Goal: Task Accomplishment & Management: Manage account settings

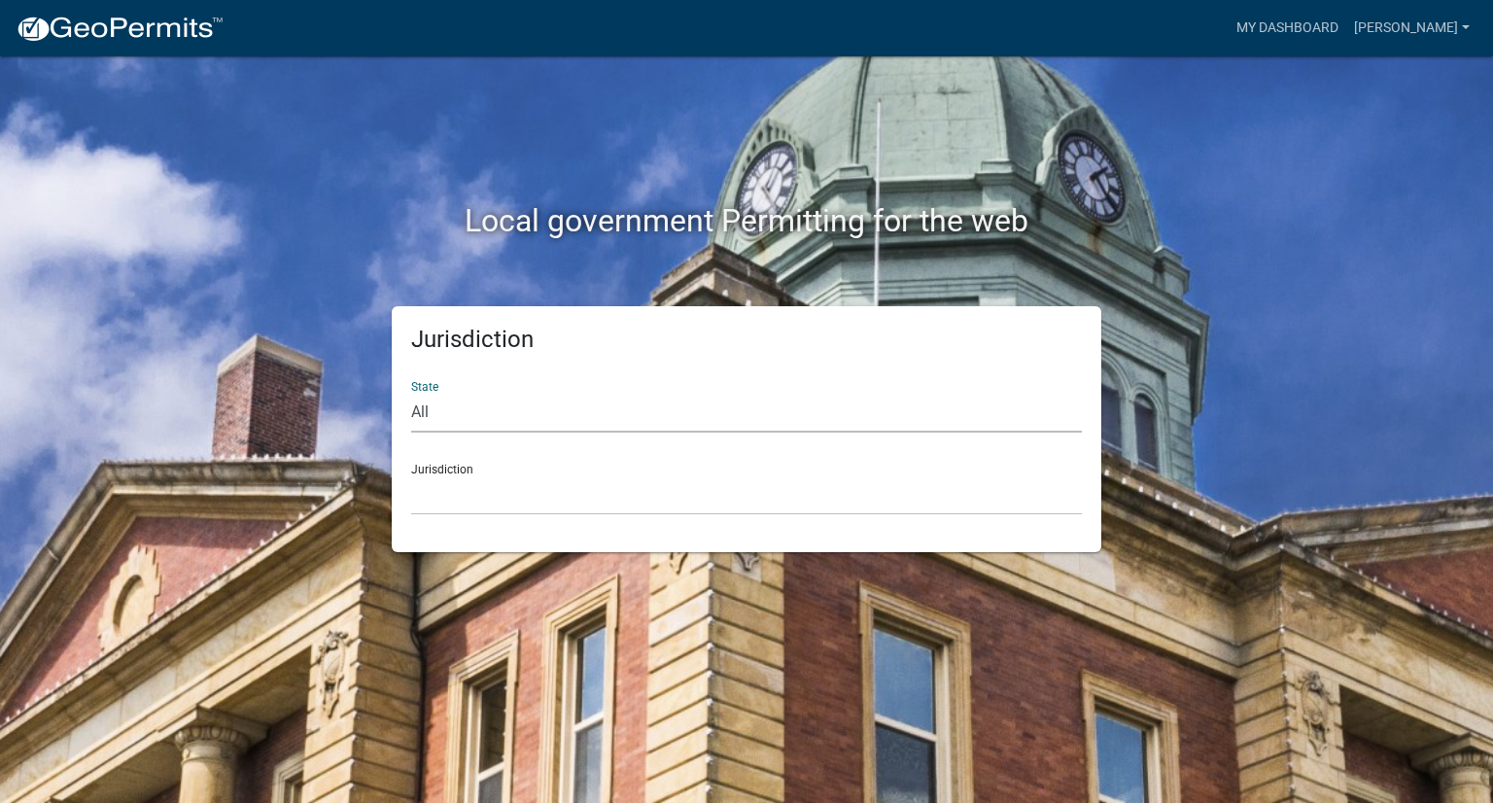
click at [490, 420] on select "All [US_STATE] [US_STATE] [US_STATE] [US_STATE] [US_STATE] [US_STATE] [US_STATE…" at bounding box center [746, 413] width 670 height 40
click at [1331, 20] on link "My Dashboard" at bounding box center [1287, 28] width 118 height 37
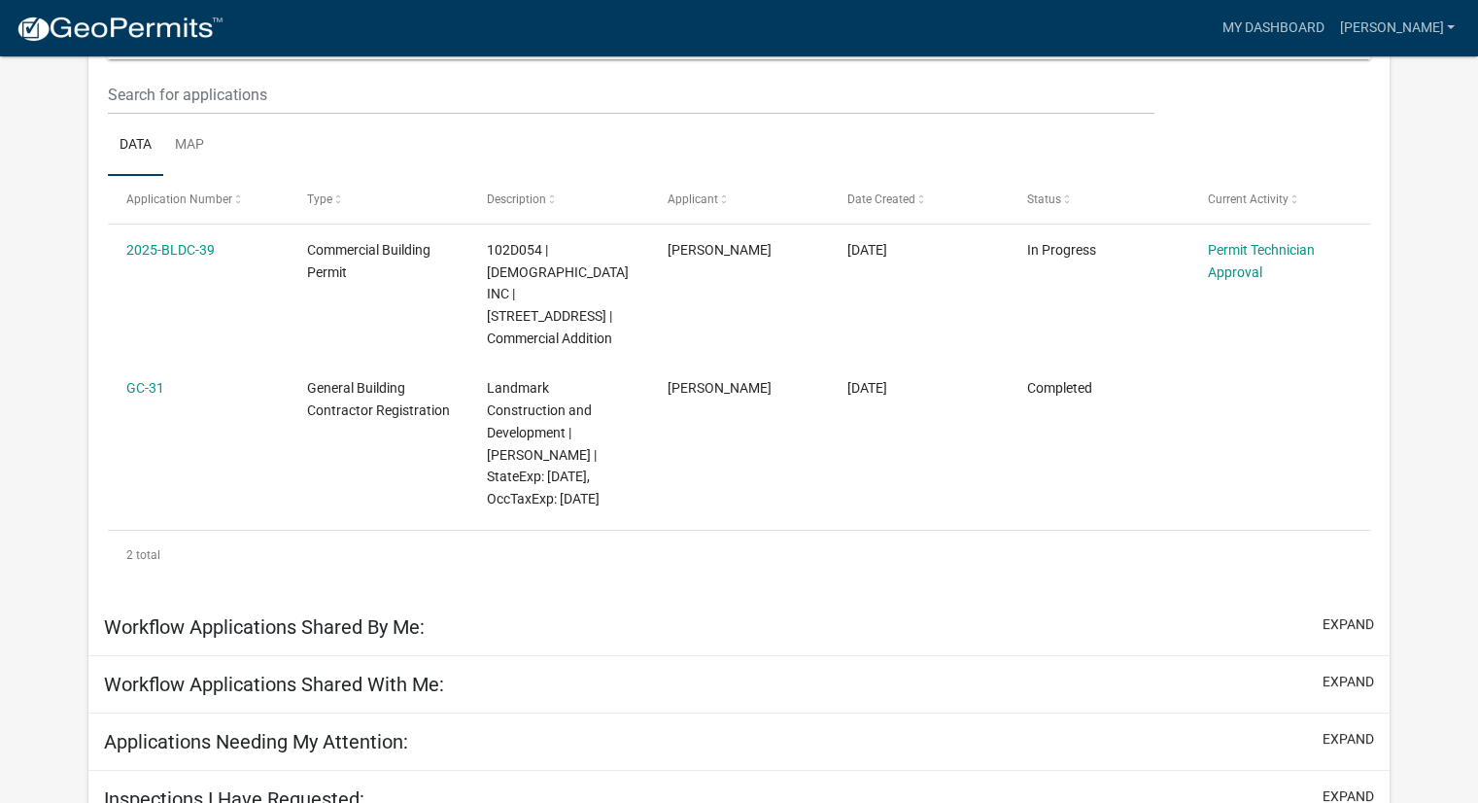
scroll to position [315, 0]
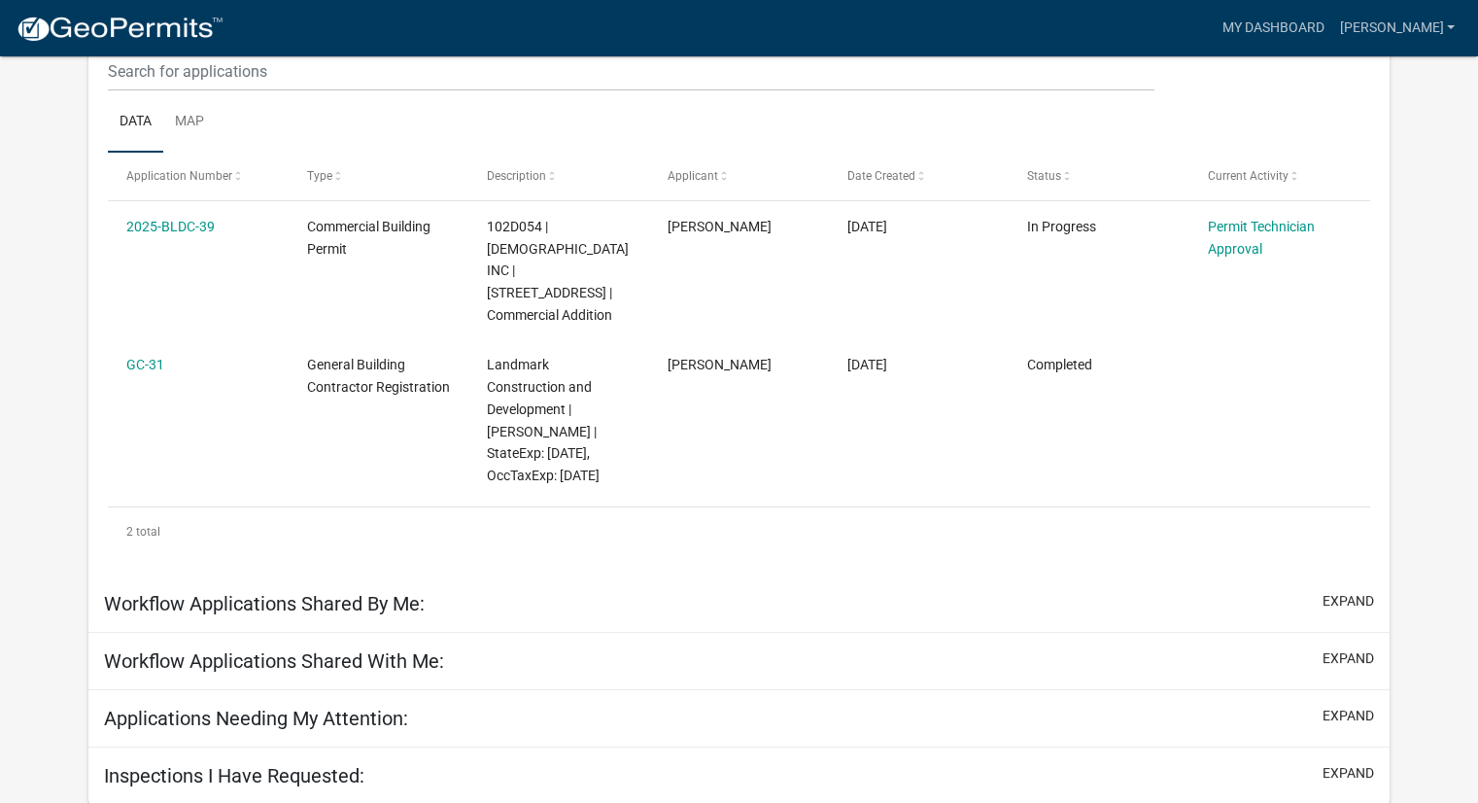
click at [334, 774] on h5 "Inspections I Have Requested:" at bounding box center [234, 775] width 260 height 23
click at [1353, 774] on button "expand" at bounding box center [1349, 773] width 52 height 20
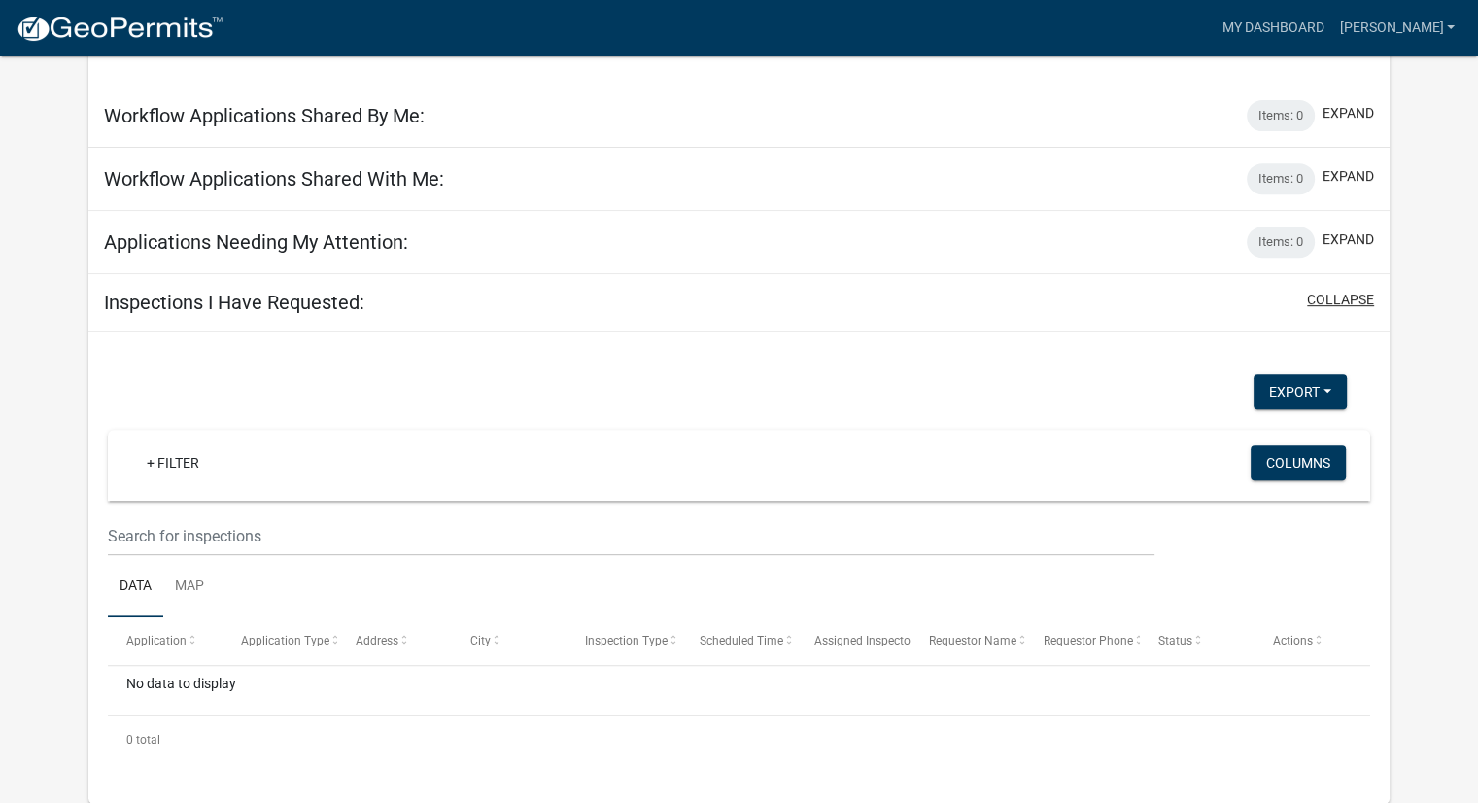
scroll to position [0, 0]
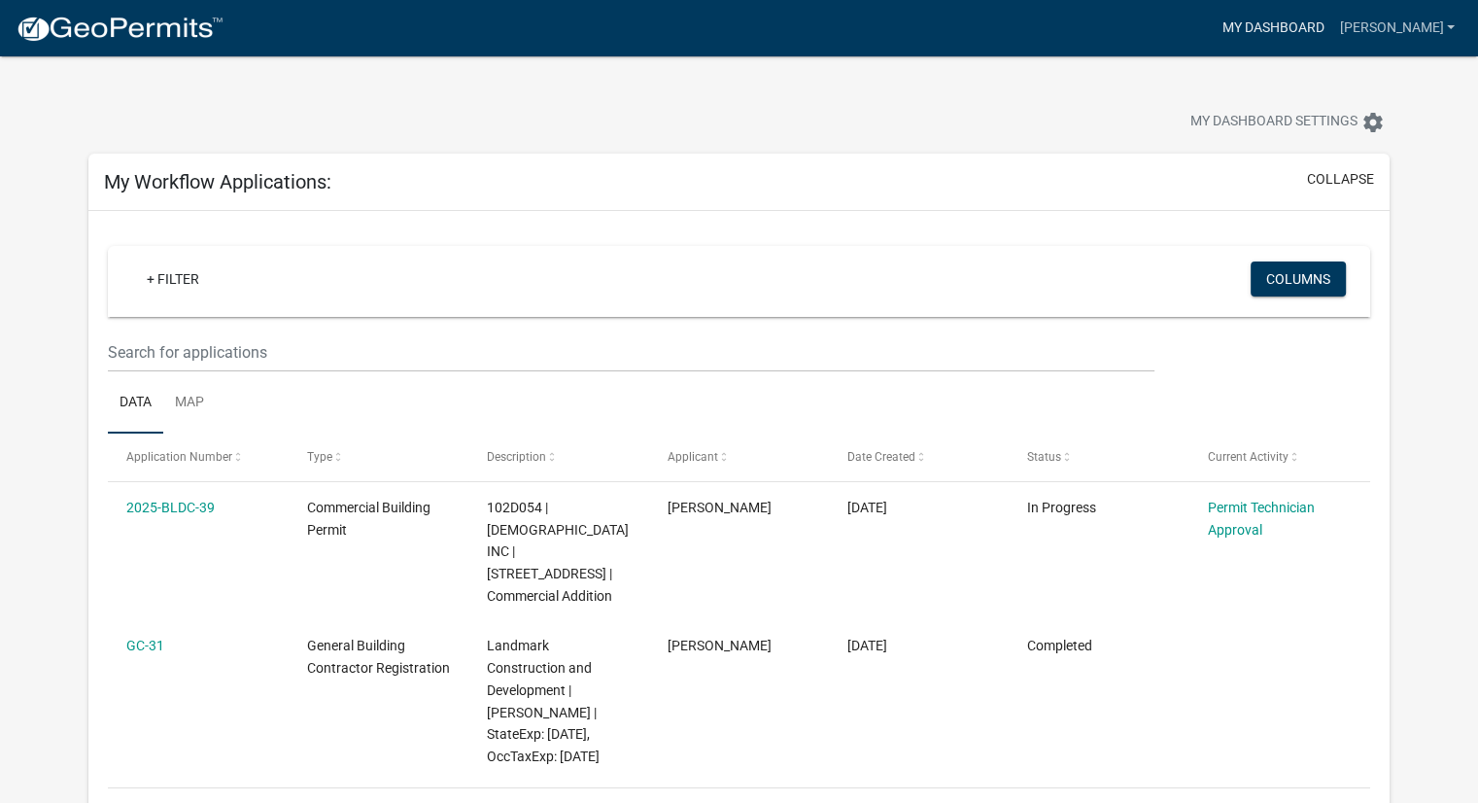
click at [1331, 26] on link "My Dashboard" at bounding box center [1273, 28] width 118 height 37
click at [1404, 21] on link "[PERSON_NAME]" at bounding box center [1396, 28] width 131 height 37
click at [1345, 68] on link "Account" at bounding box center [1384, 79] width 155 height 47
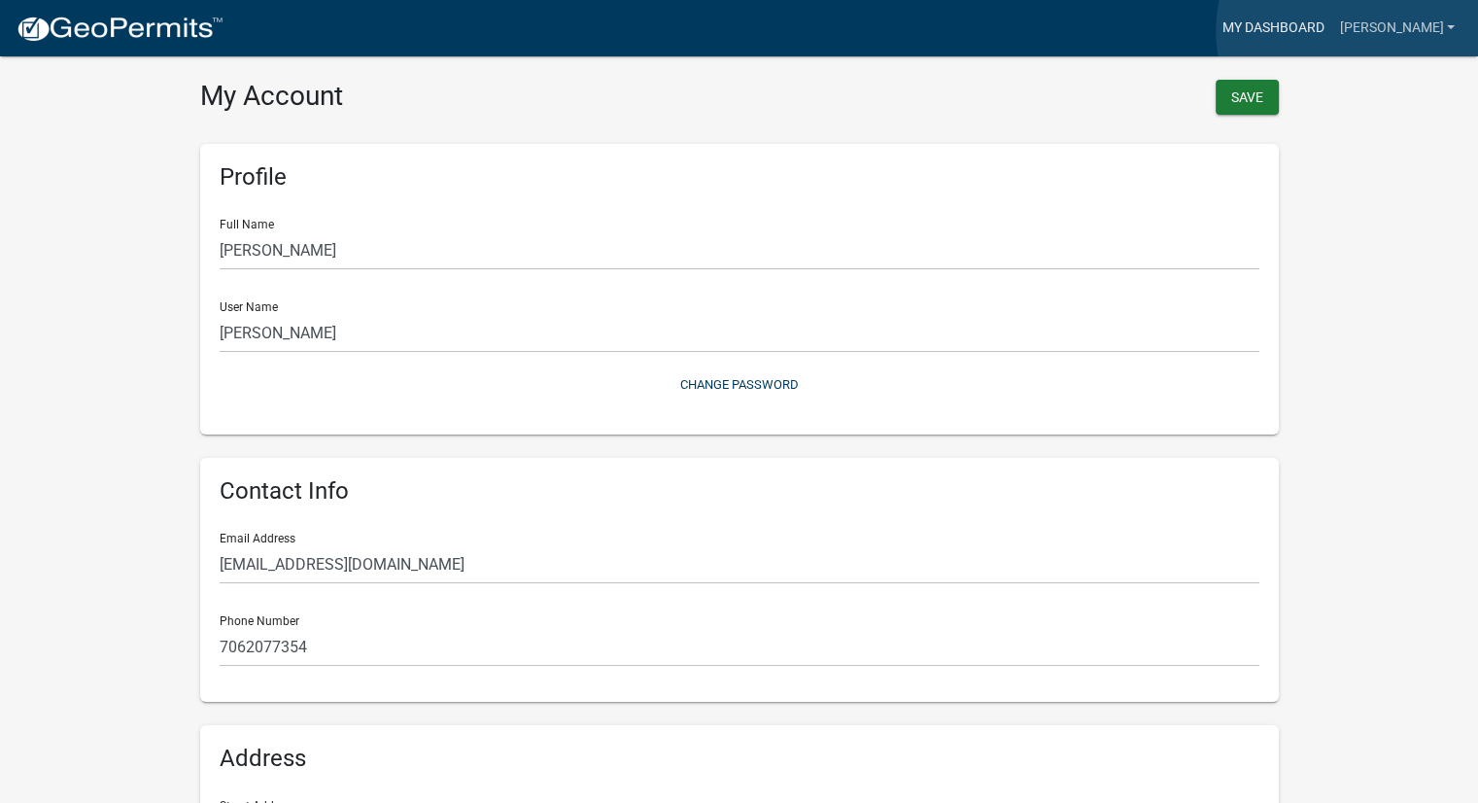
click at [1331, 31] on link "My Dashboard" at bounding box center [1273, 28] width 118 height 37
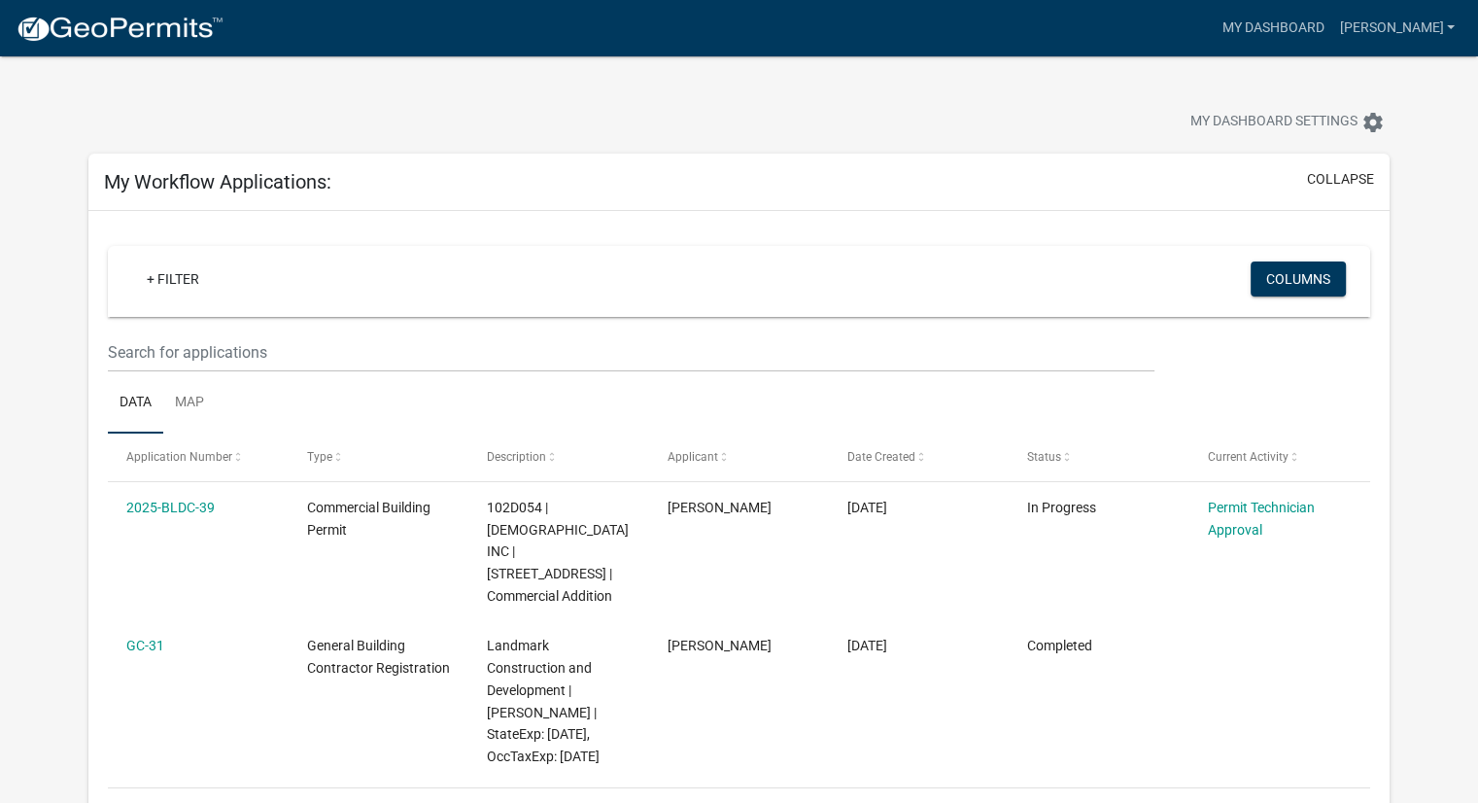
scroll to position [97, 0]
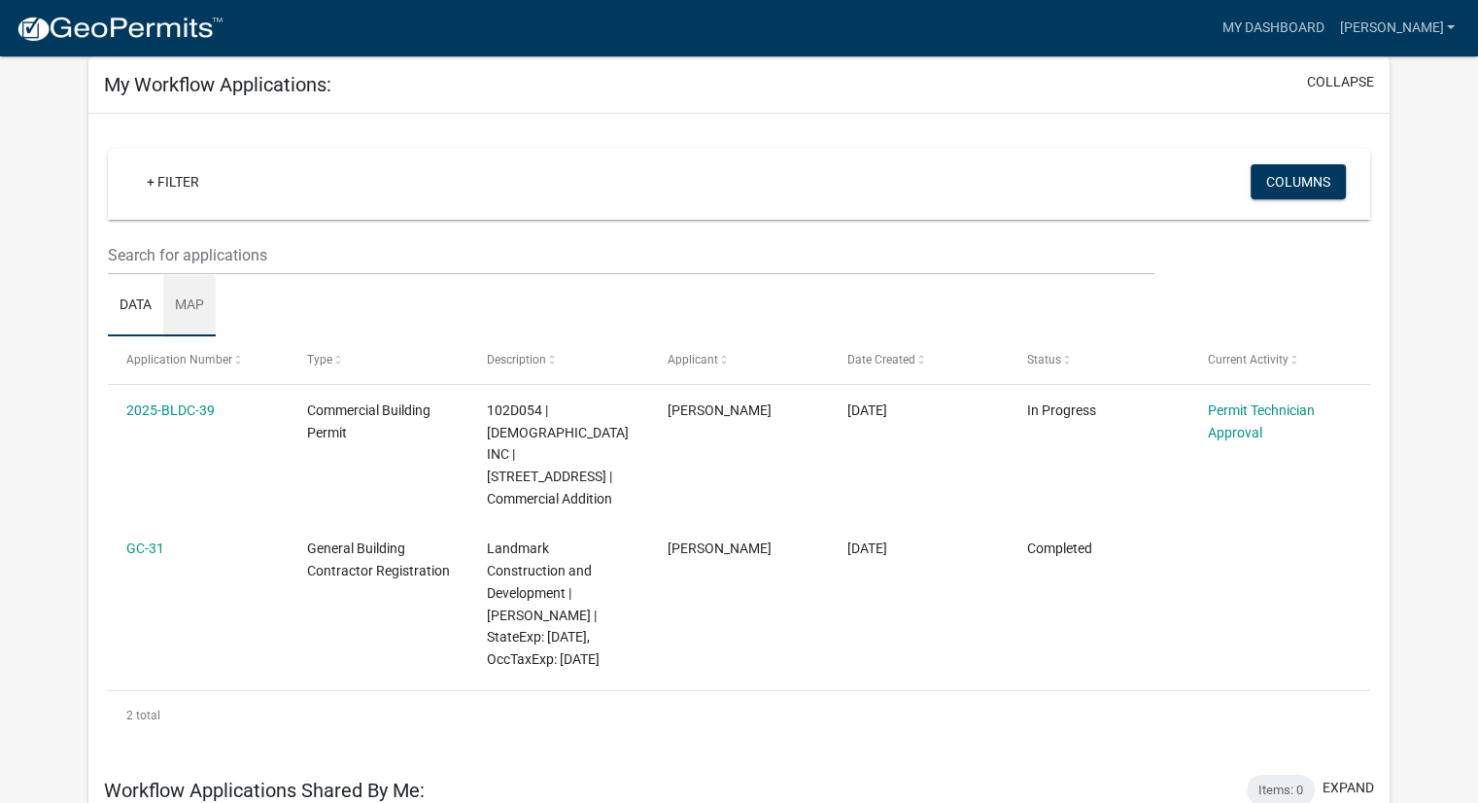
click at [186, 293] on link "Map" at bounding box center [189, 306] width 52 height 62
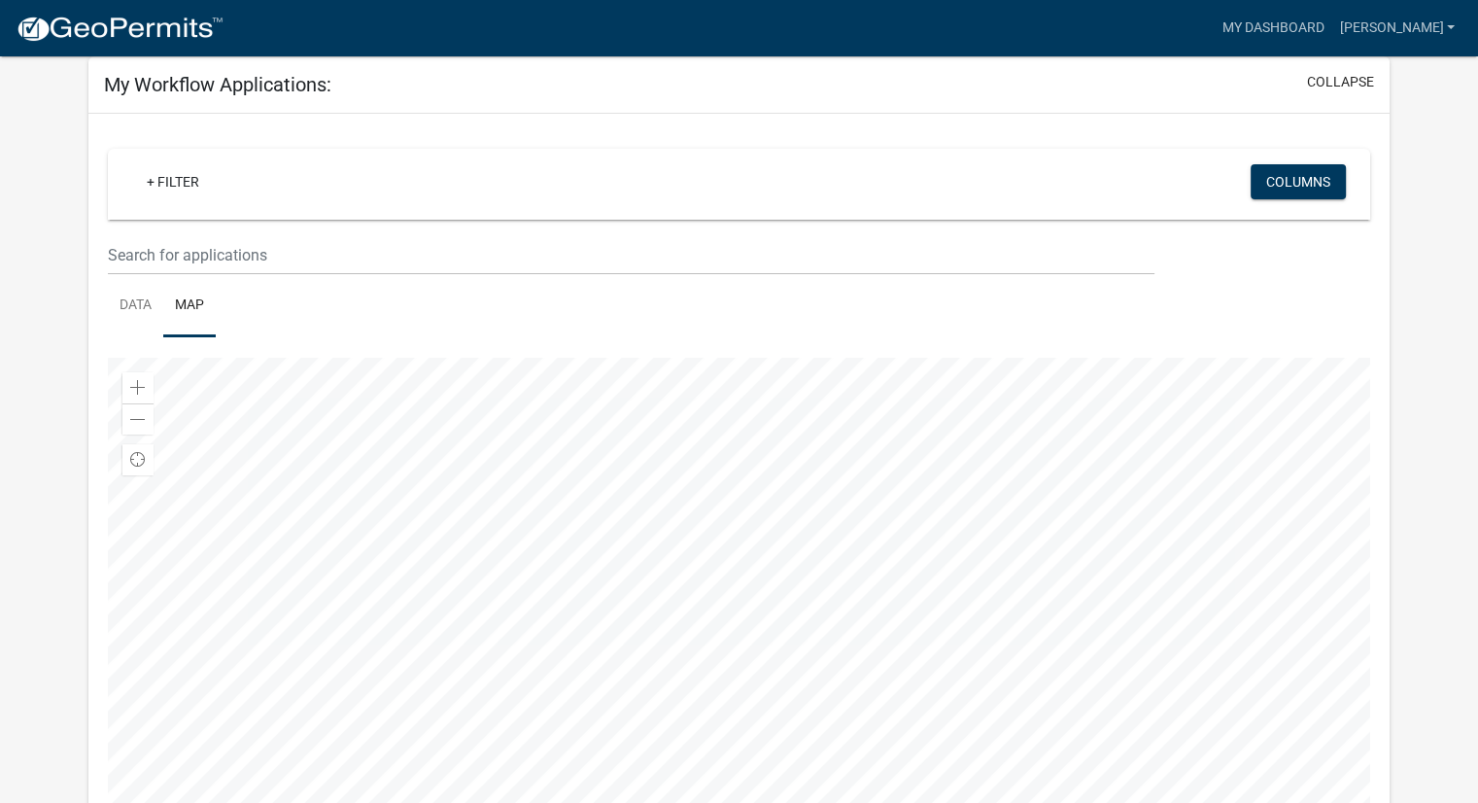
scroll to position [194, 0]
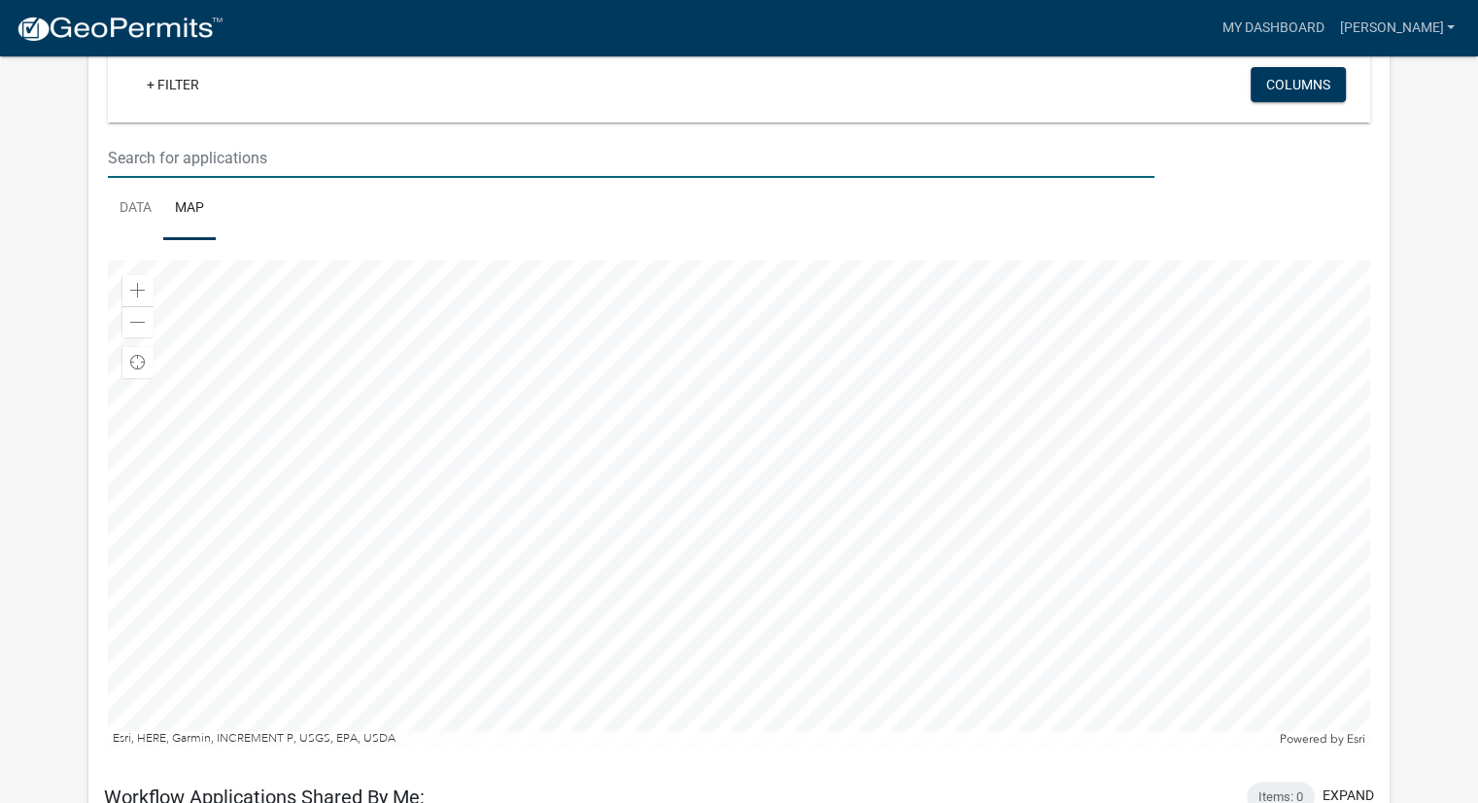
click at [254, 169] on input "text" at bounding box center [631, 158] width 1047 height 40
type input "grimes"
click at [145, 203] on link "Data" at bounding box center [135, 209] width 55 height 62
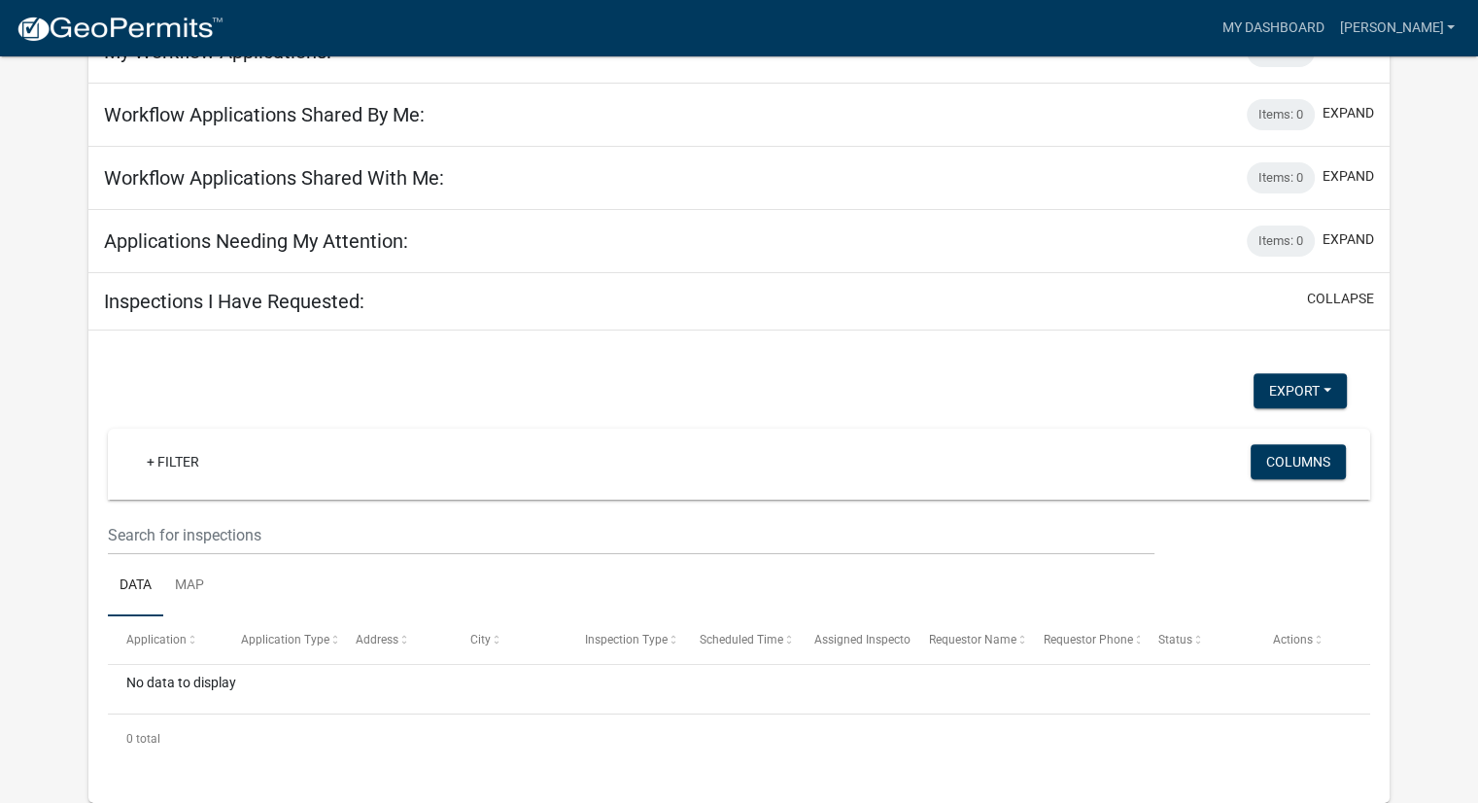
scroll to position [132, 0]
click at [665, 440] on div "+ Filter Columns" at bounding box center [739, 464] width 1245 height 71
click at [1452, 615] on app-user-applications "more_horiz My Dashboard Webb Account Logout My Dashboard Settings settings My W…" at bounding box center [739, 363] width 1478 height 879
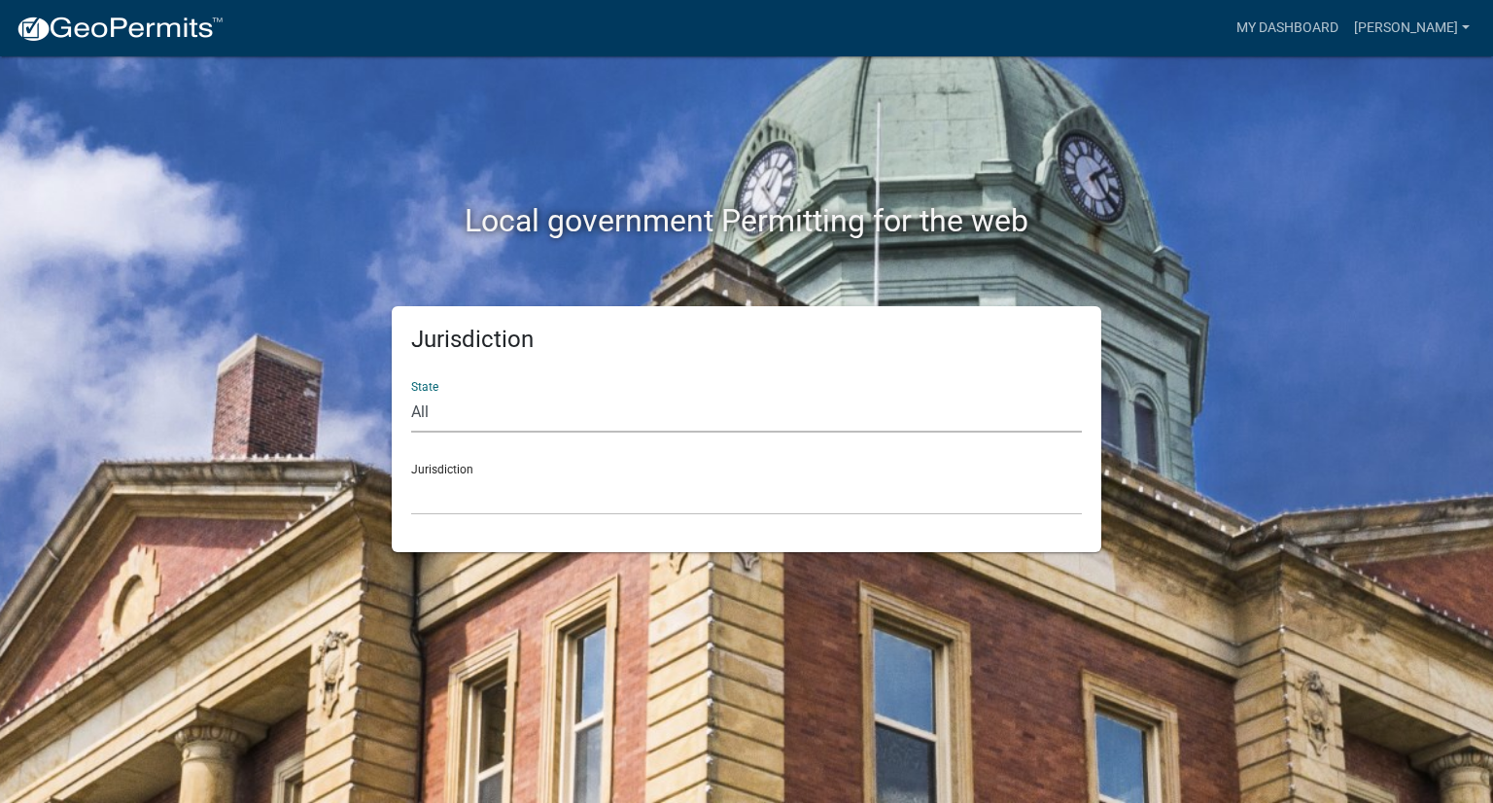
click at [579, 399] on select "All [US_STATE] [US_STATE] [US_STATE] [US_STATE] [US_STATE] [US_STATE] [US_STATE…" at bounding box center [746, 413] width 670 height 40
select select "[US_STATE]"
click at [411, 393] on select "All [US_STATE] [US_STATE] [US_STATE] [US_STATE] [US_STATE] [US_STATE] [US_STATE…" at bounding box center [746, 413] width 670 height 40
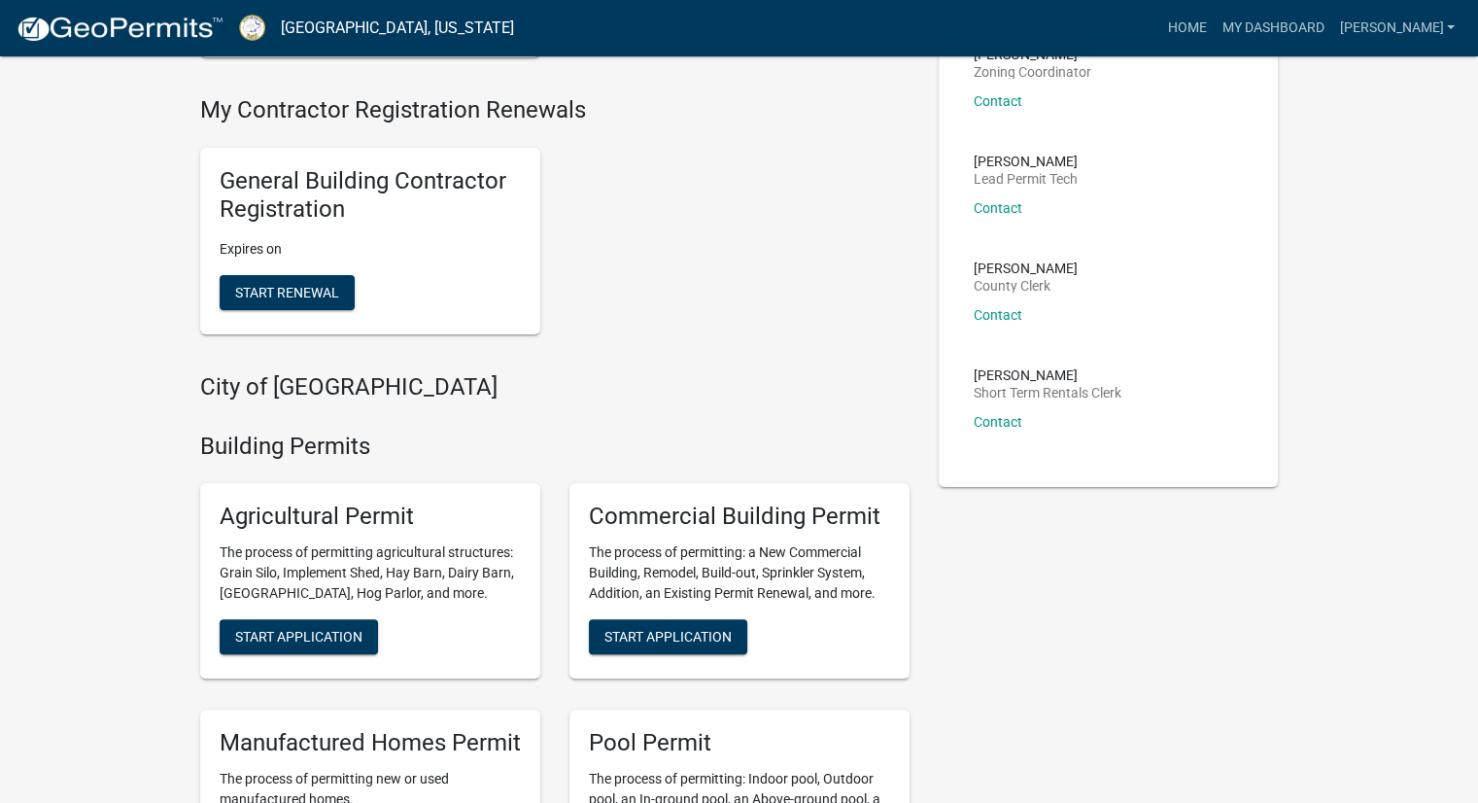
scroll to position [486, 0]
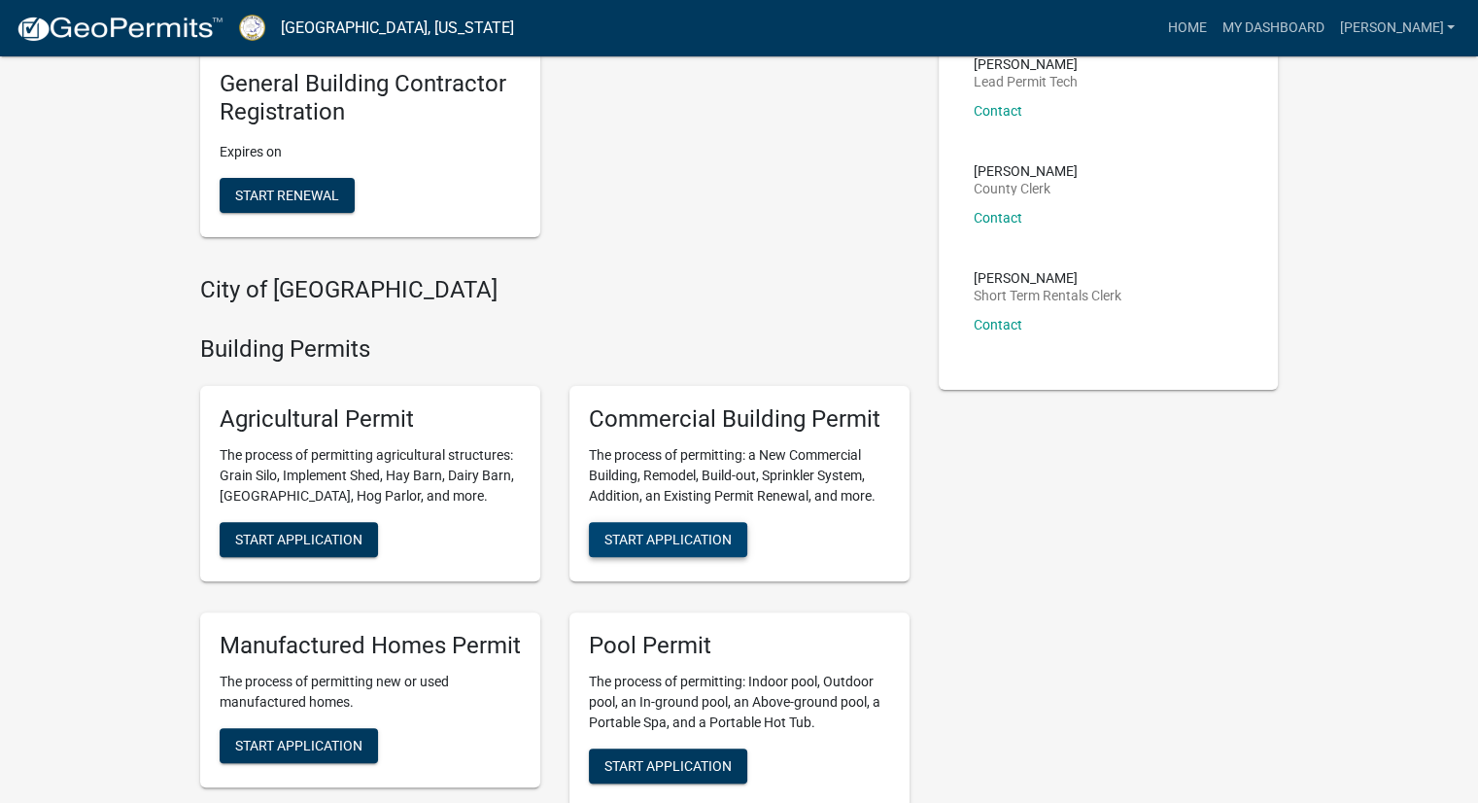
click at [683, 544] on span "Start Application" at bounding box center [667, 540] width 127 height 16
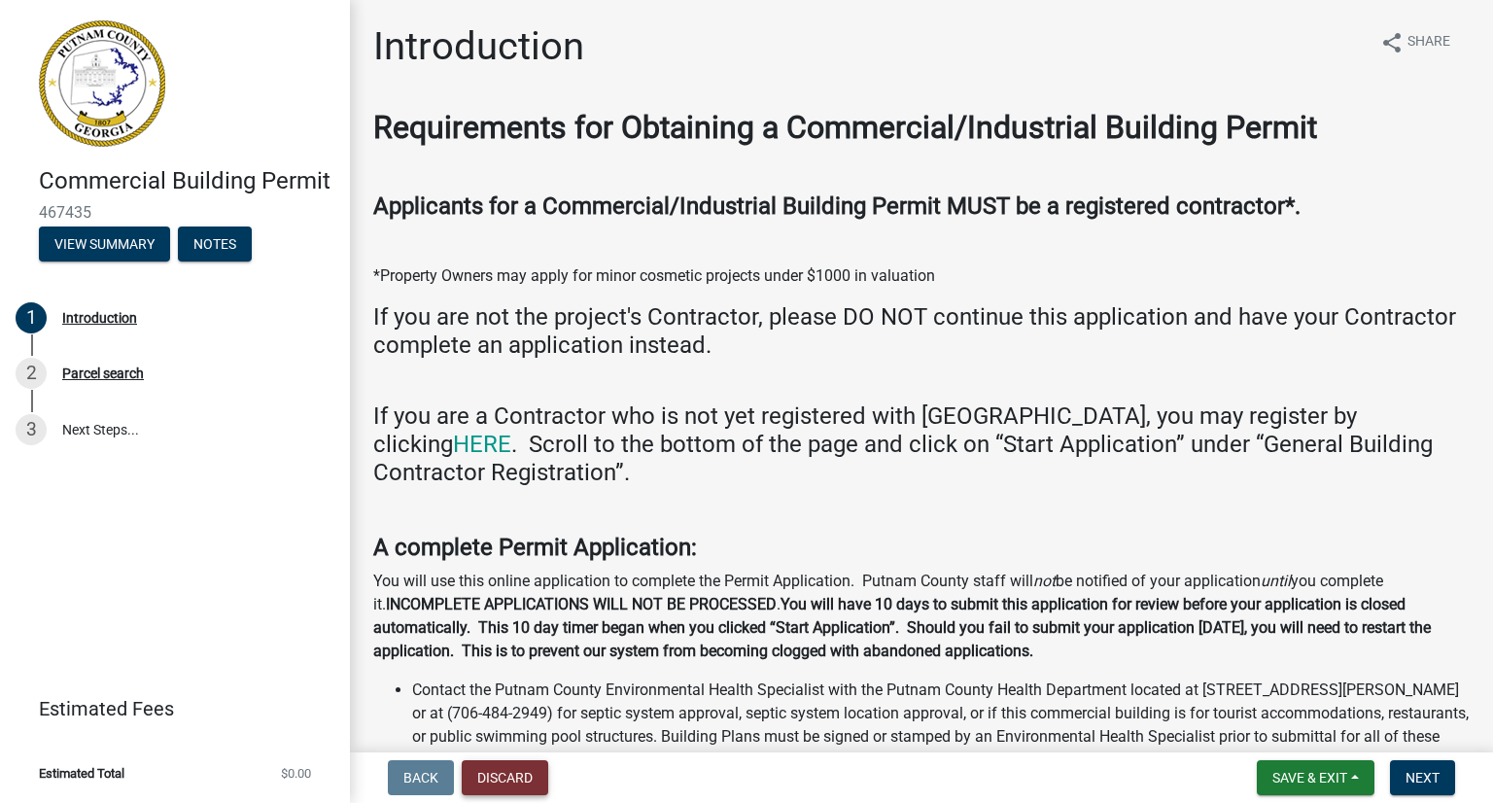
click at [503, 785] on button "Discard" at bounding box center [505, 777] width 86 height 35
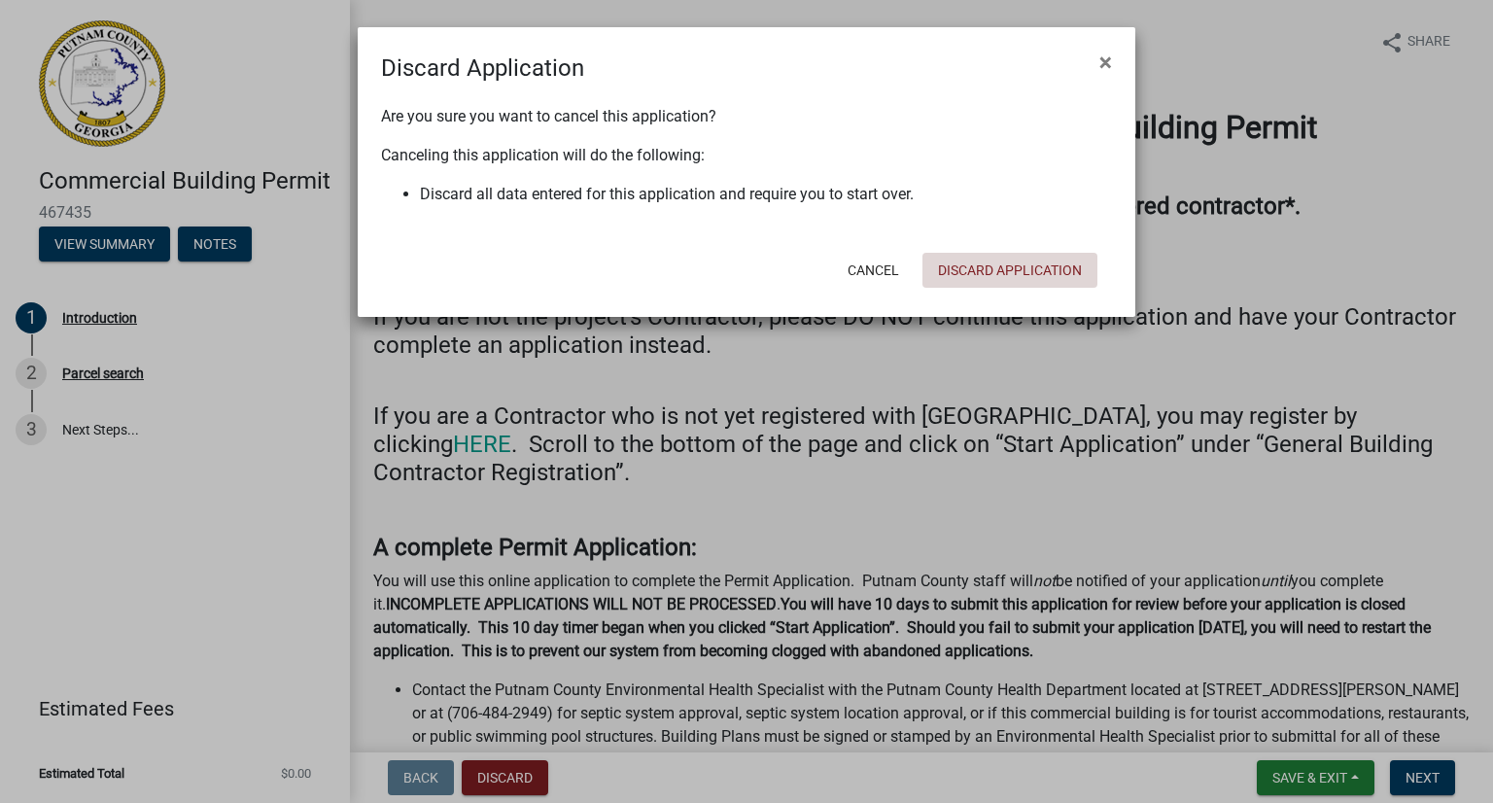
click at [952, 268] on button "Discard Application" at bounding box center [1009, 270] width 175 height 35
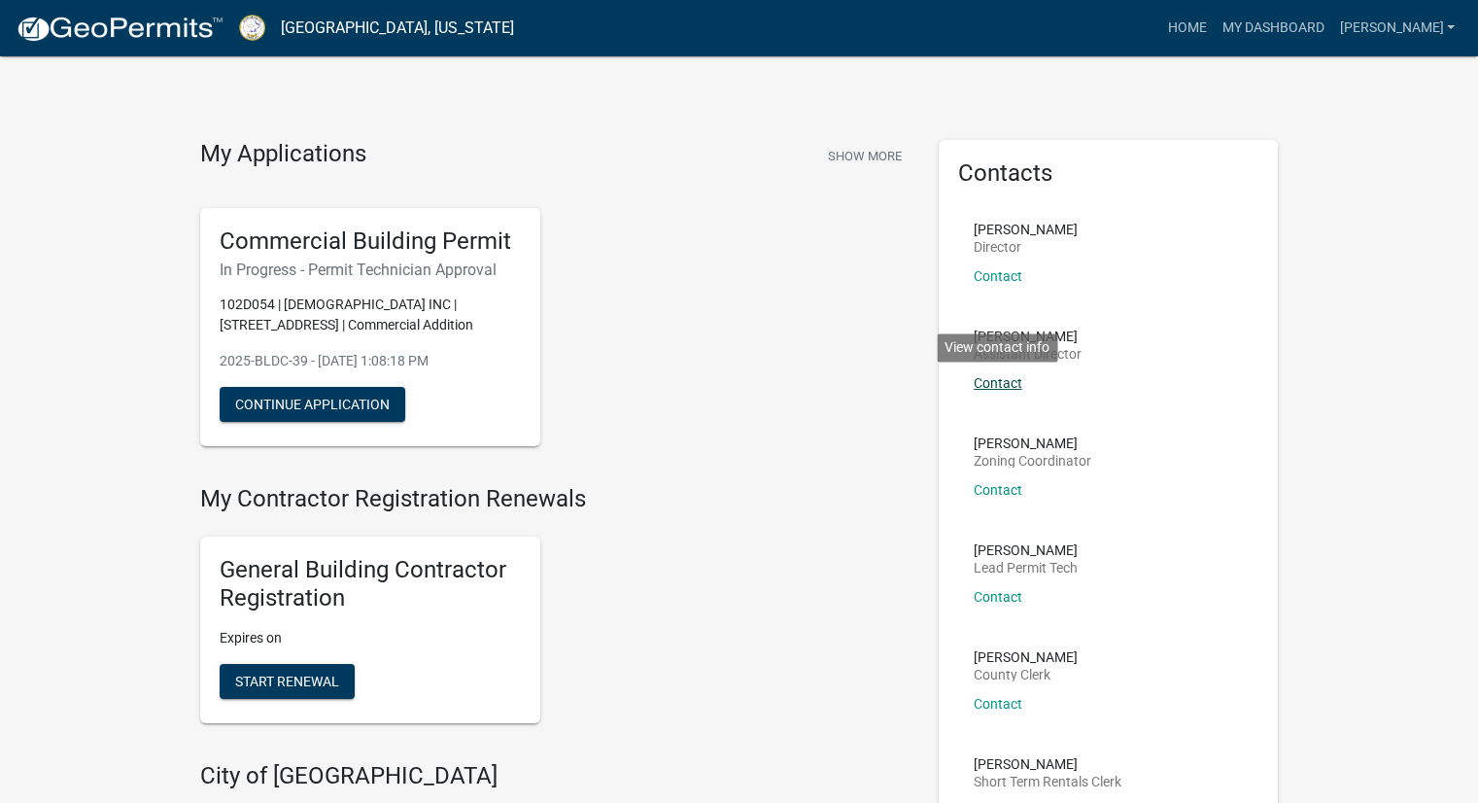
click at [997, 381] on link "Contact" at bounding box center [998, 383] width 49 height 16
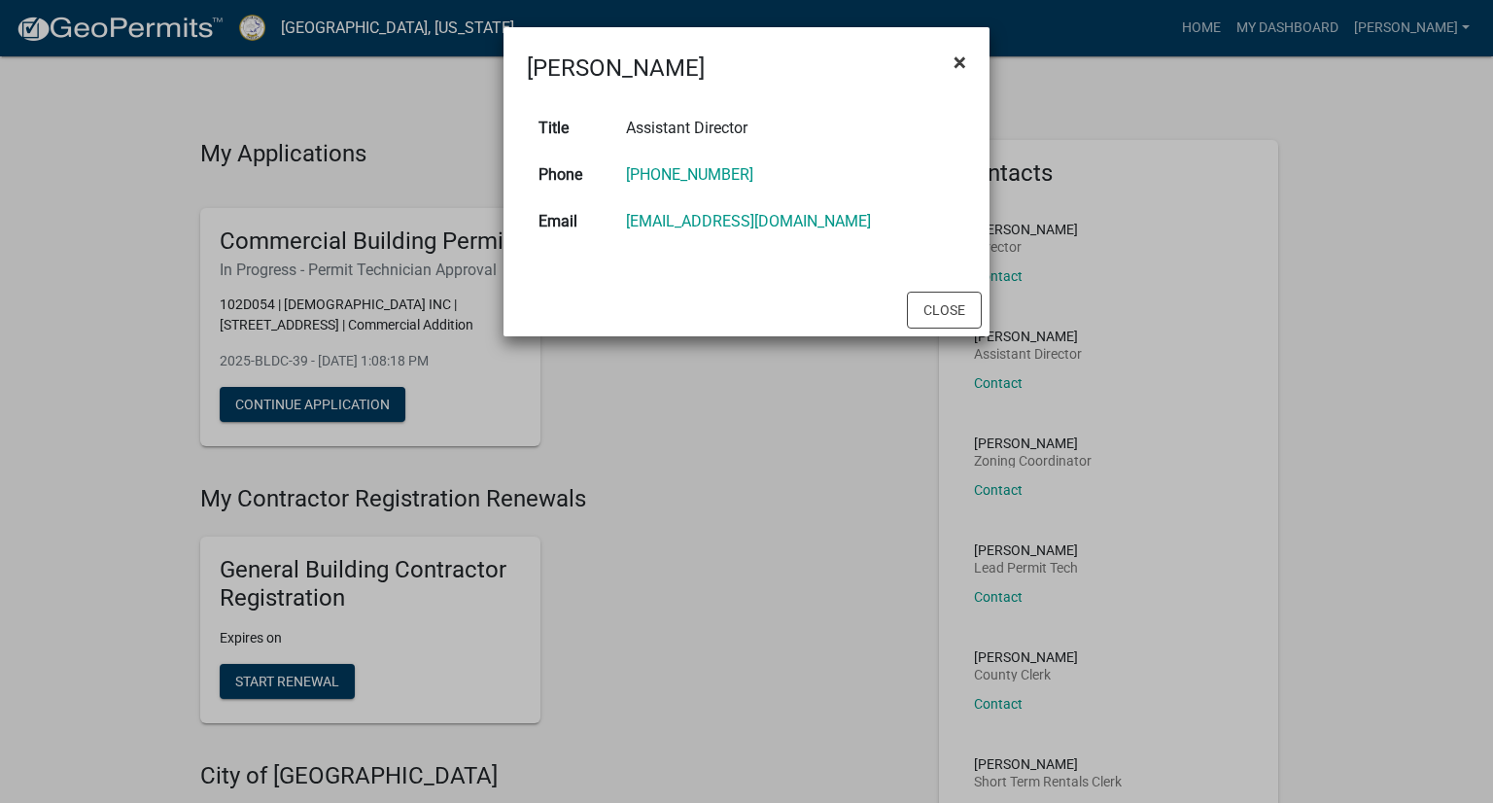
click at [963, 67] on span "×" at bounding box center [959, 62] width 13 height 27
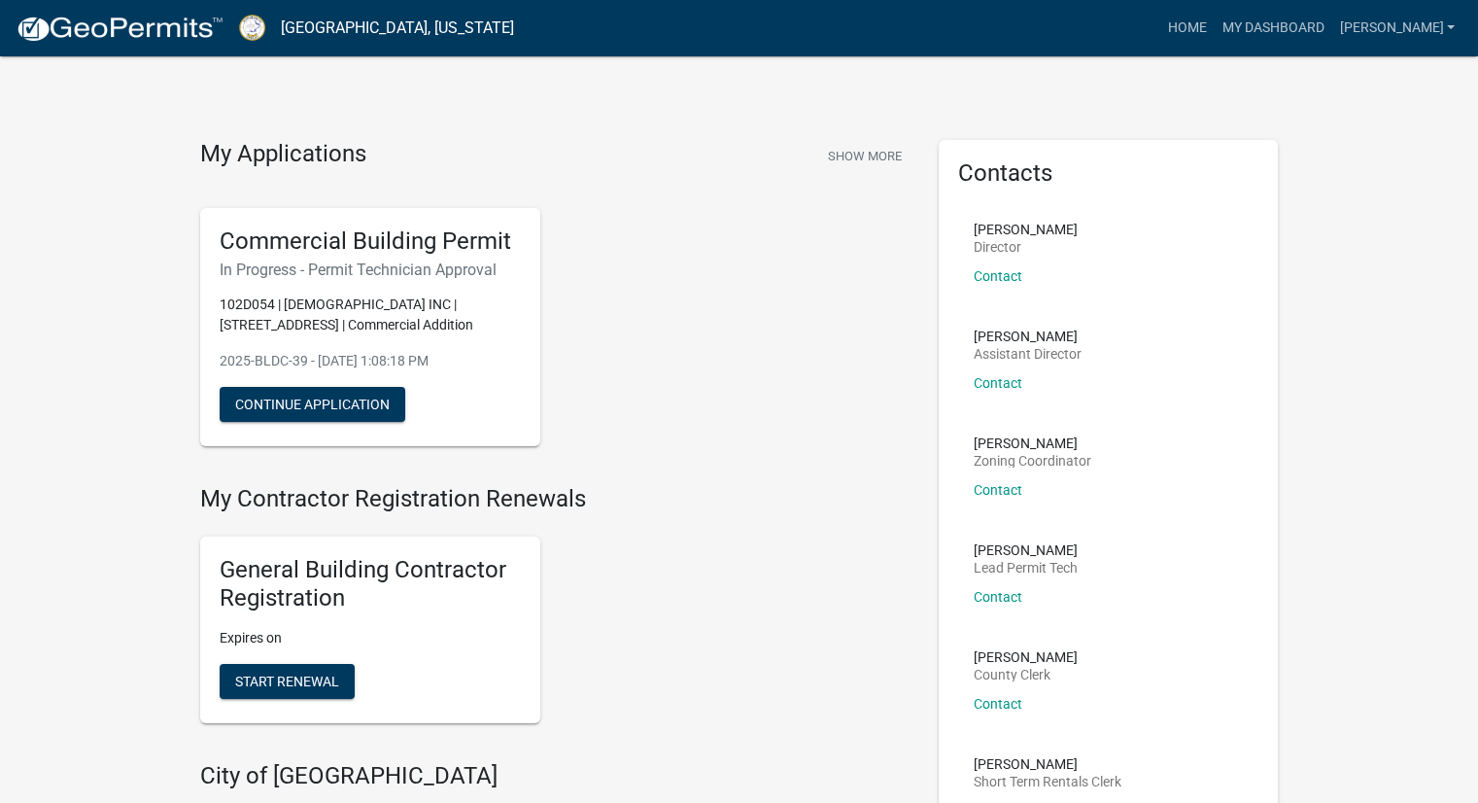
click at [1456, 24] on link "[PERSON_NAME]" at bounding box center [1396, 28] width 131 height 37
click at [1426, 29] on link "[PERSON_NAME]" at bounding box center [1396, 28] width 131 height 37
click at [1353, 148] on link "Logout" at bounding box center [1384, 143] width 155 height 47
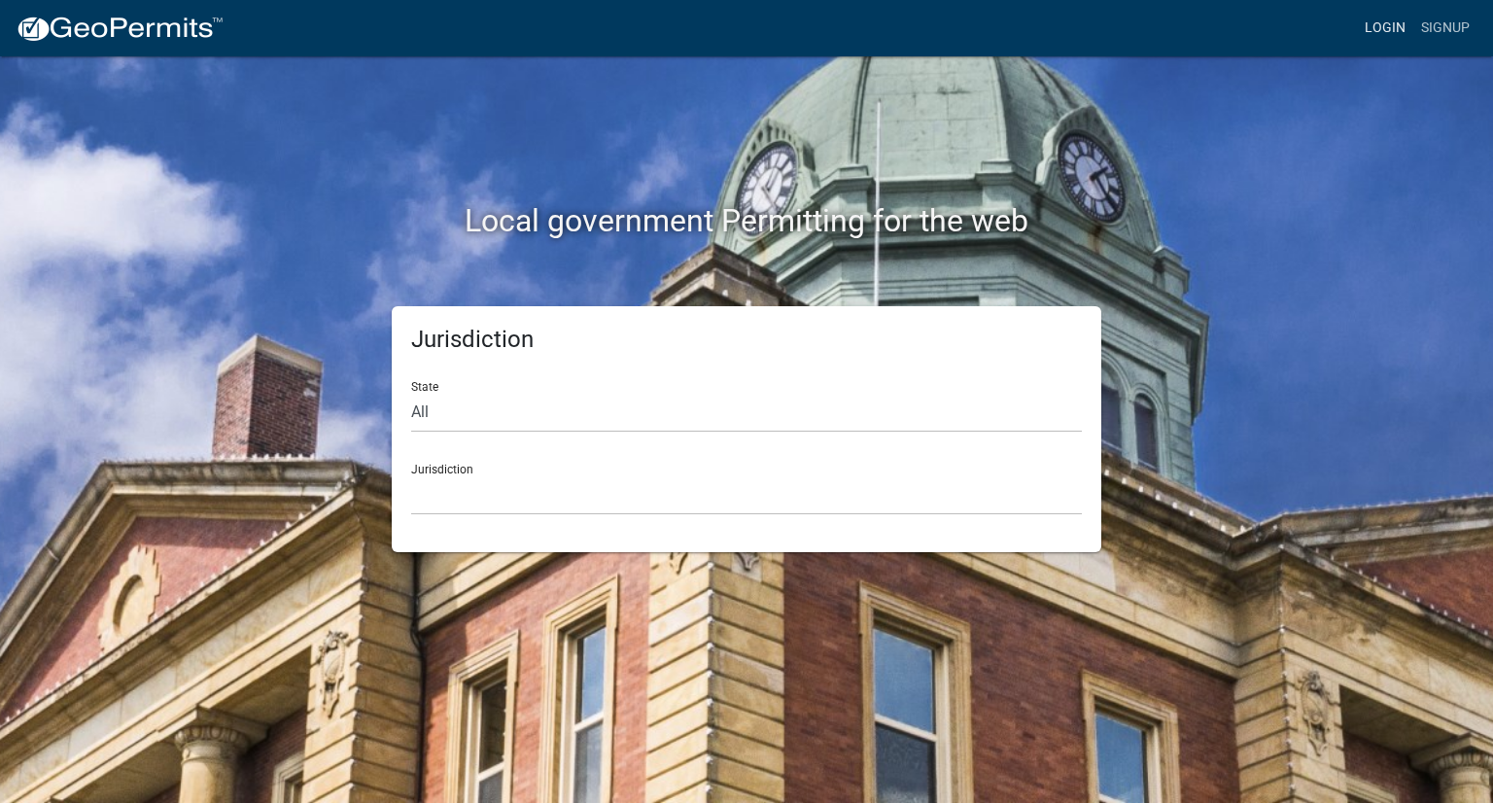
click at [1379, 25] on link "Login" at bounding box center [1385, 28] width 56 height 37
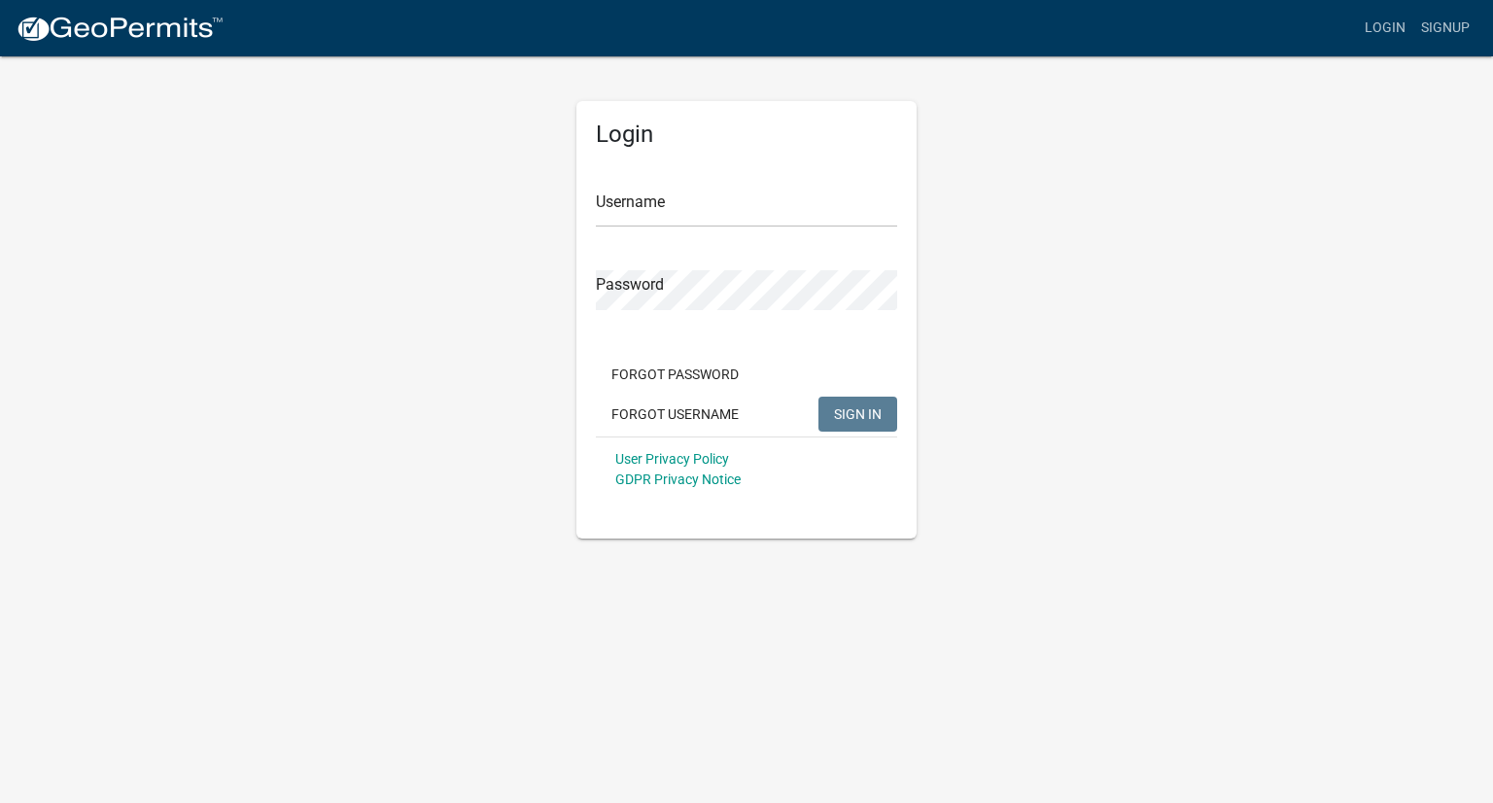
click at [711, 227] on form "Username Password Forgot Password Forgot Username SIGN IN User Privacy Policy G…" at bounding box center [746, 330] width 301 height 341
click at [711, 216] on input "Username" at bounding box center [746, 208] width 301 height 40
click at [818, 396] on button "SIGN IN" at bounding box center [857, 413] width 79 height 35
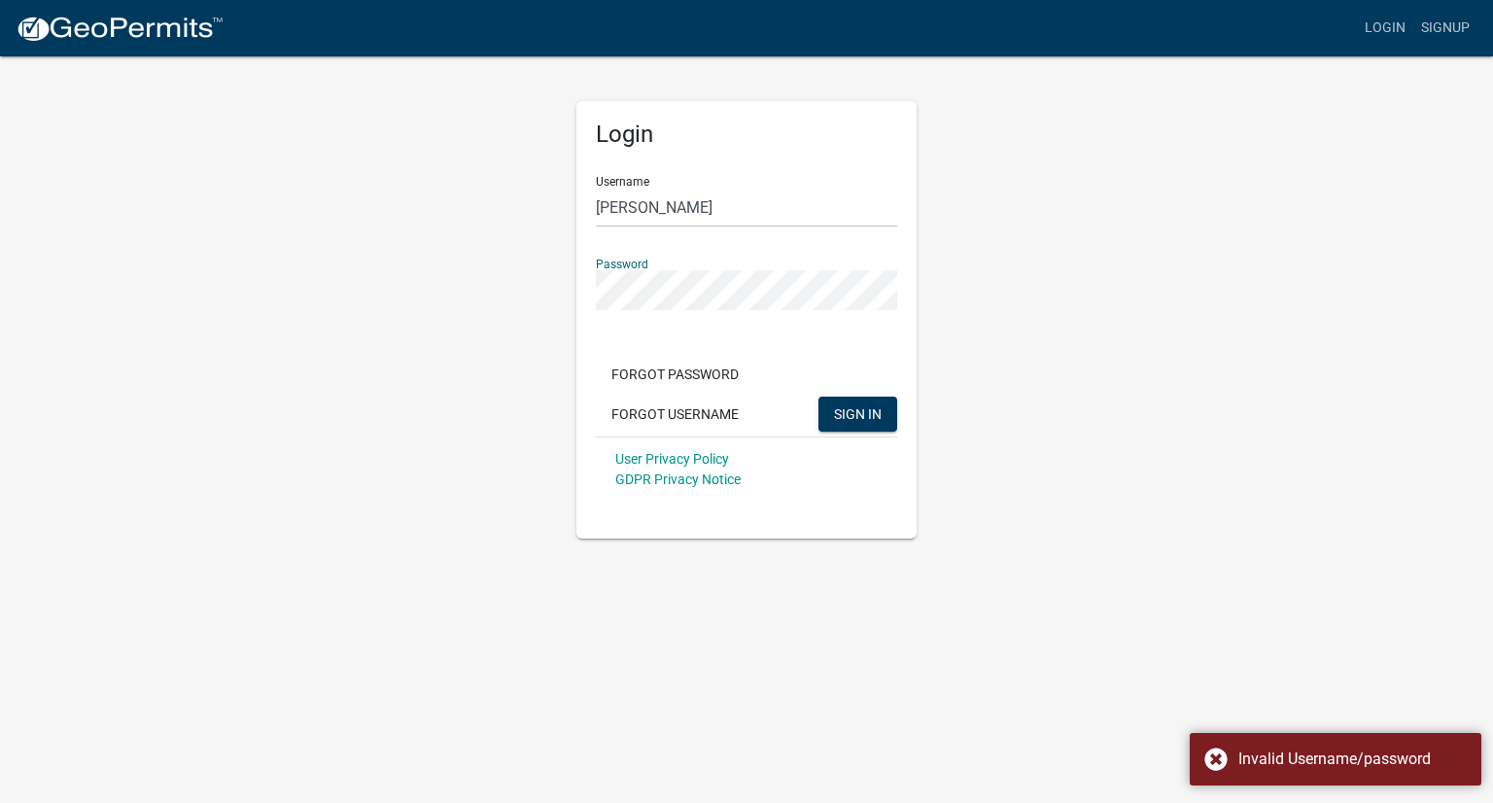
click at [397, 401] on div "Login Username [PERSON_NAME] Password Forgot Password Forgot Username SIGN IN U…" at bounding box center [746, 296] width 1108 height 484
click at [657, 202] on input "[PERSON_NAME]" at bounding box center [746, 208] width 301 height 40
type input "B"
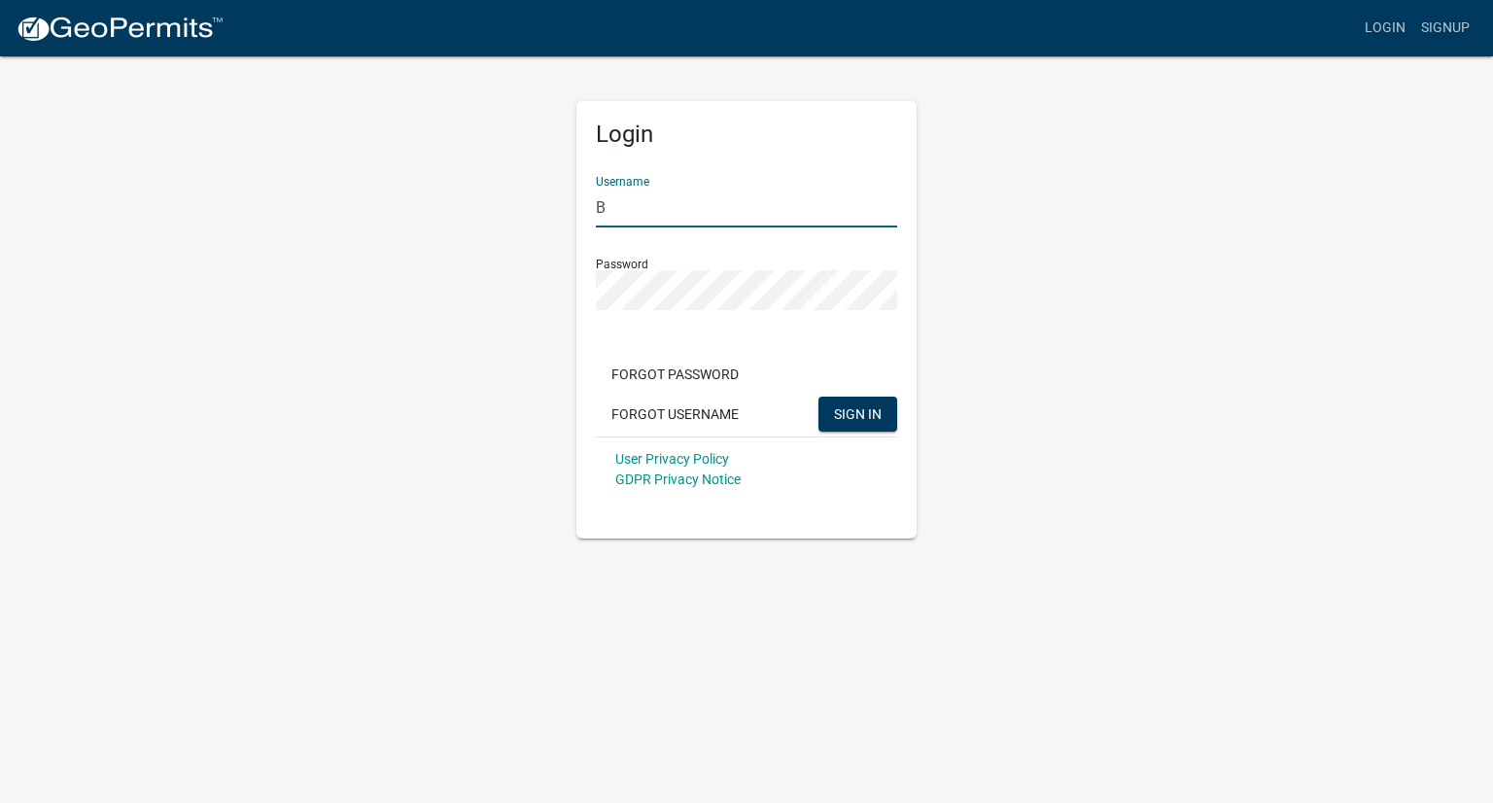
type input "[EMAIL_ADDRESS][DOMAIN_NAME]"
click at [583, 288] on div "Login Username [EMAIL_ADDRESS][DOMAIN_NAME] Password Forgot Password Forgot Use…" at bounding box center [746, 319] width 340 height 437
click at [818, 396] on button "SIGN IN" at bounding box center [857, 413] width 79 height 35
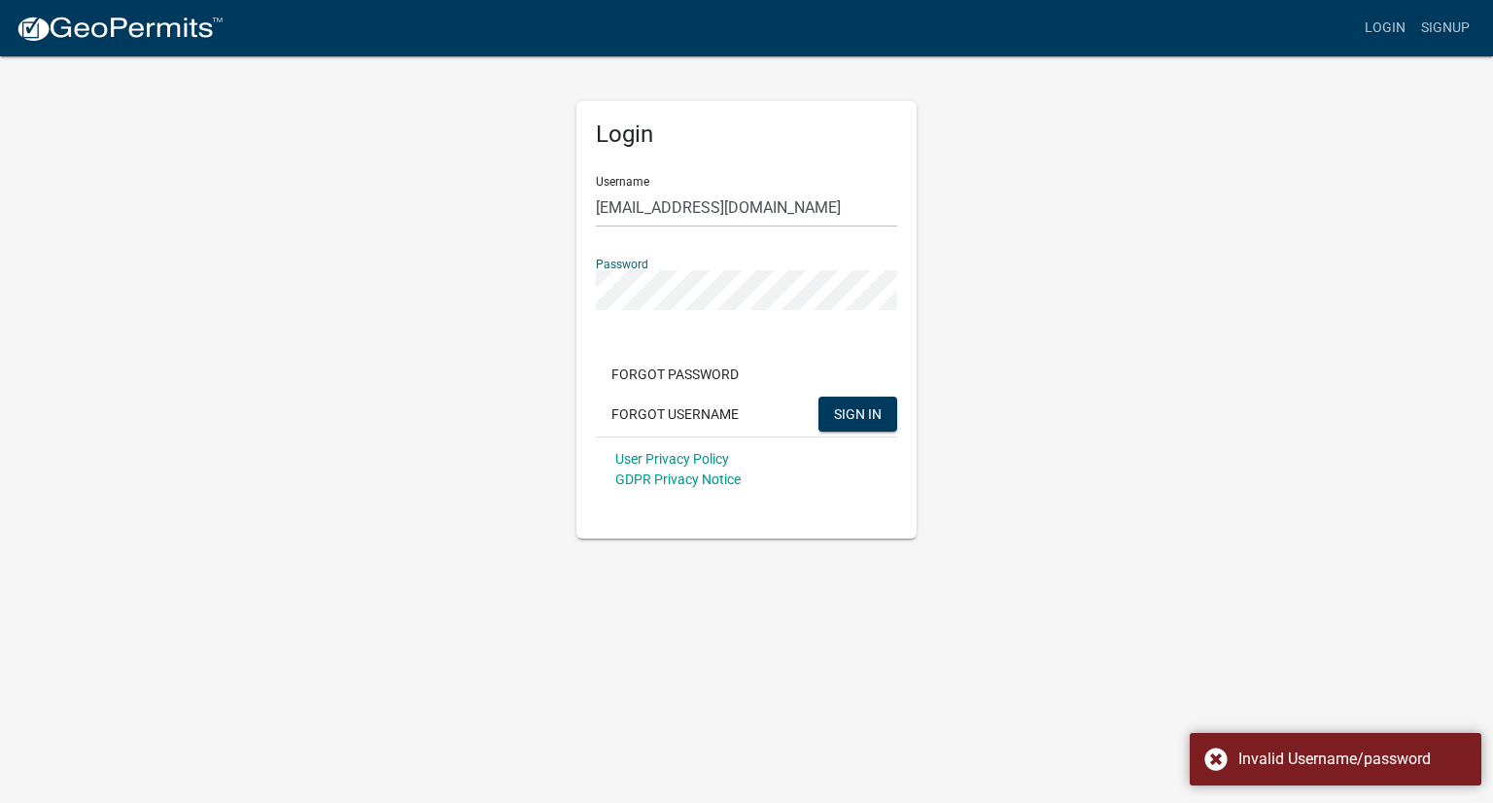
click at [818, 396] on button "SIGN IN" at bounding box center [857, 413] width 79 height 35
click at [1088, 506] on div "Login Username [EMAIL_ADDRESS][DOMAIN_NAME] Password Forgot Password Forgot Use…" at bounding box center [746, 296] width 1108 height 484
